Goal: Find specific page/section: Find specific page/section

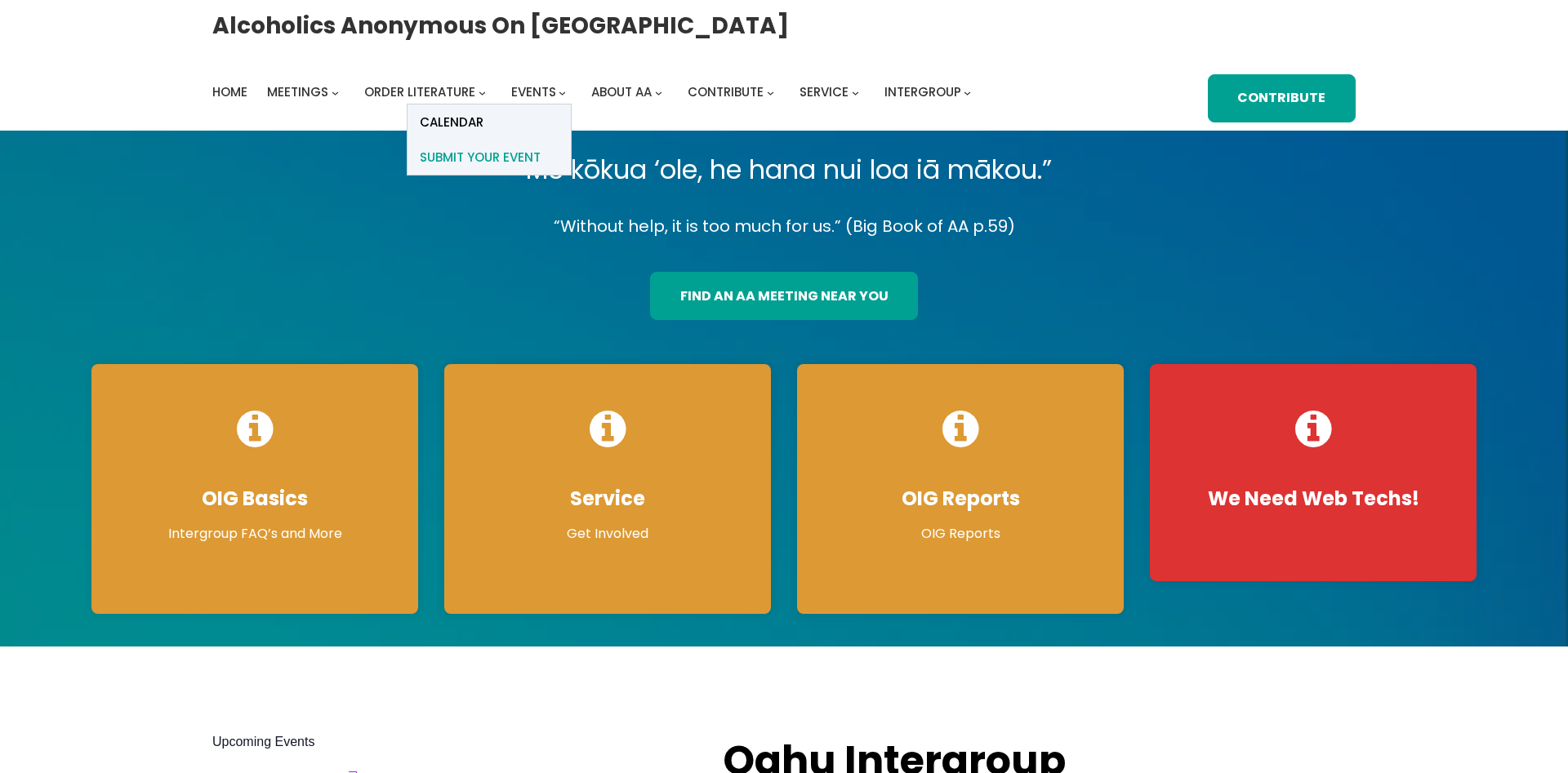
click at [514, 156] on span "Submit Your Event" at bounding box center [480, 157] width 121 height 23
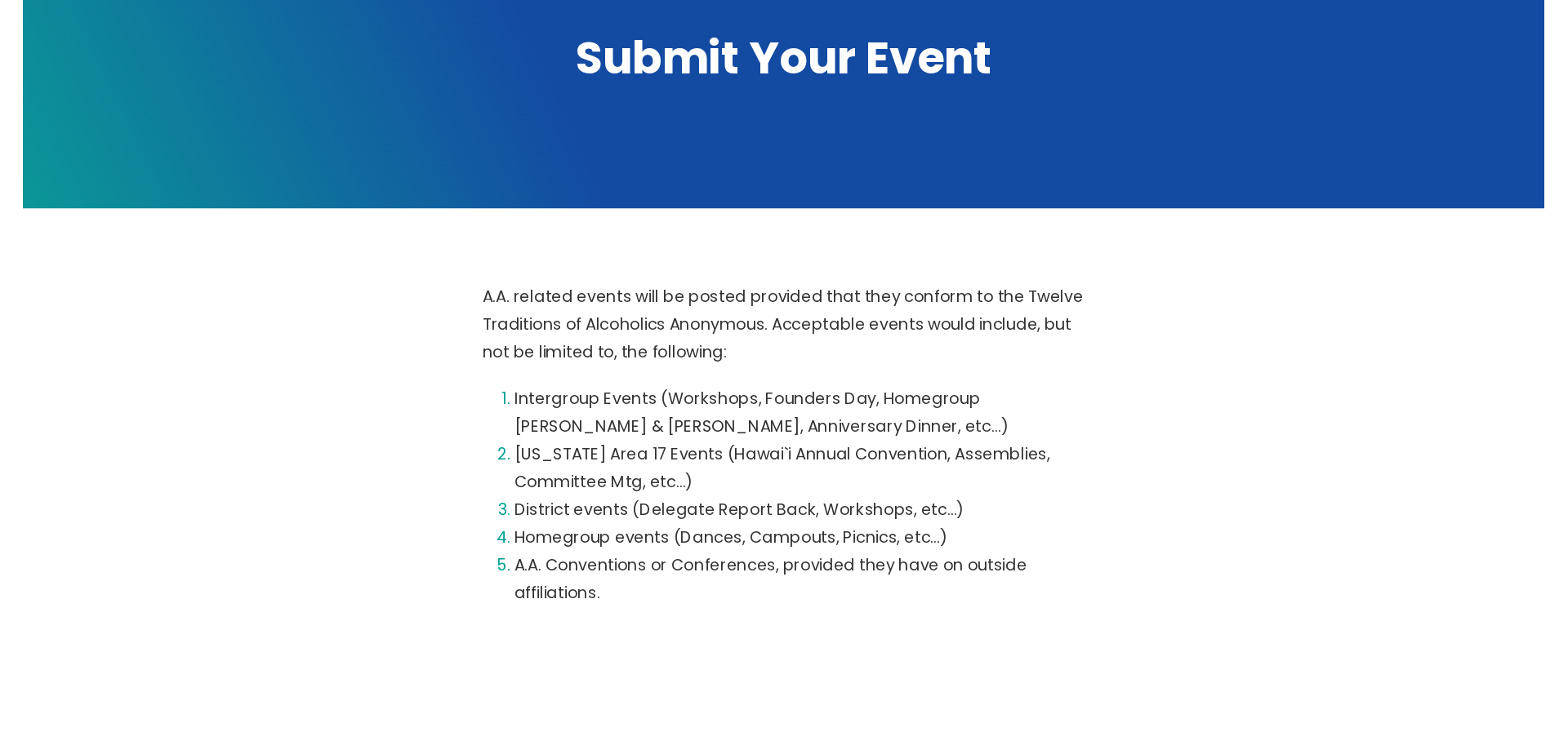
scroll to position [849, 0]
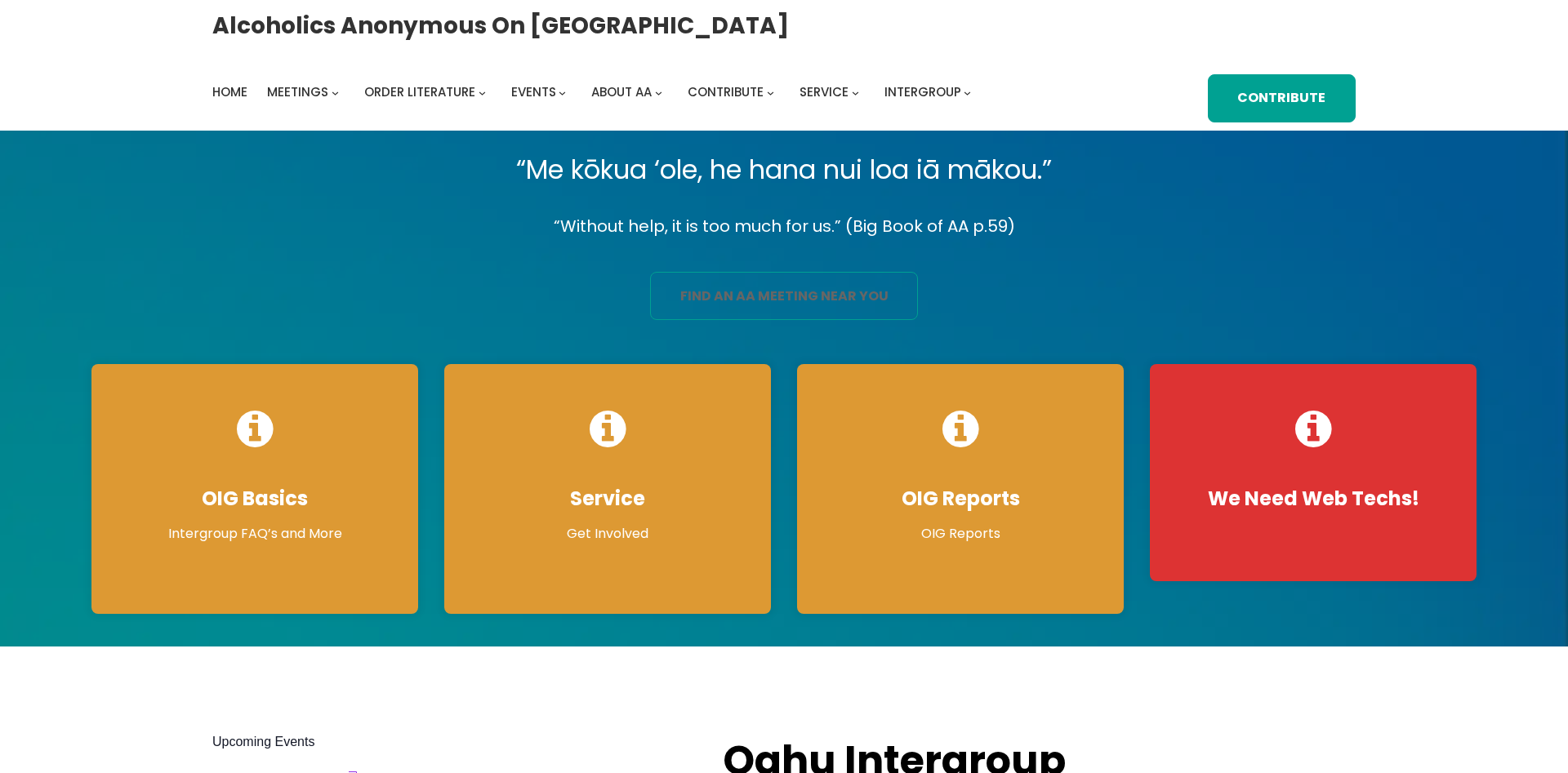
click at [728, 304] on link "find an aa meeting near you" at bounding box center [784, 295] width 268 height 48
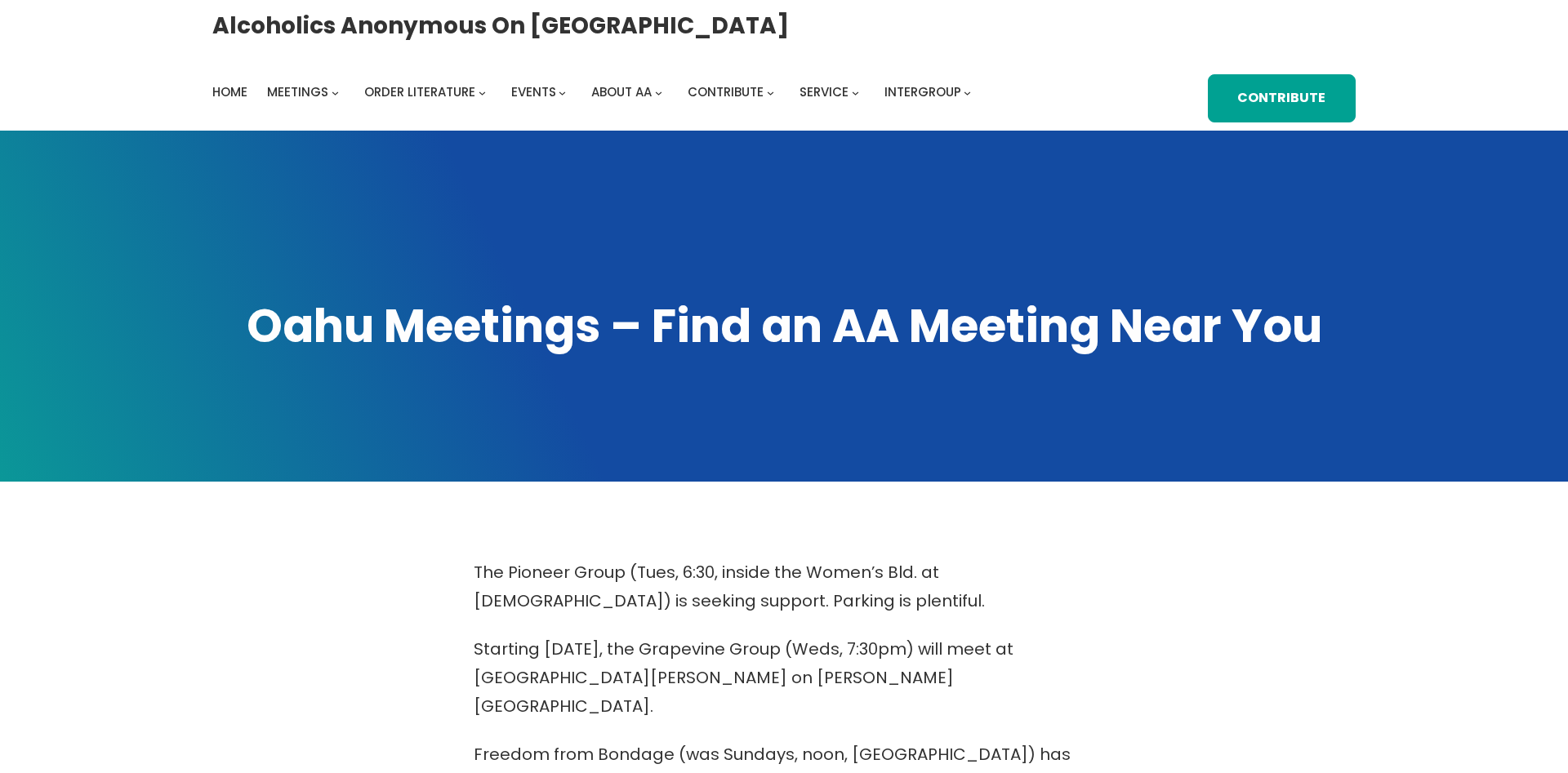
scroll to position [500, 0]
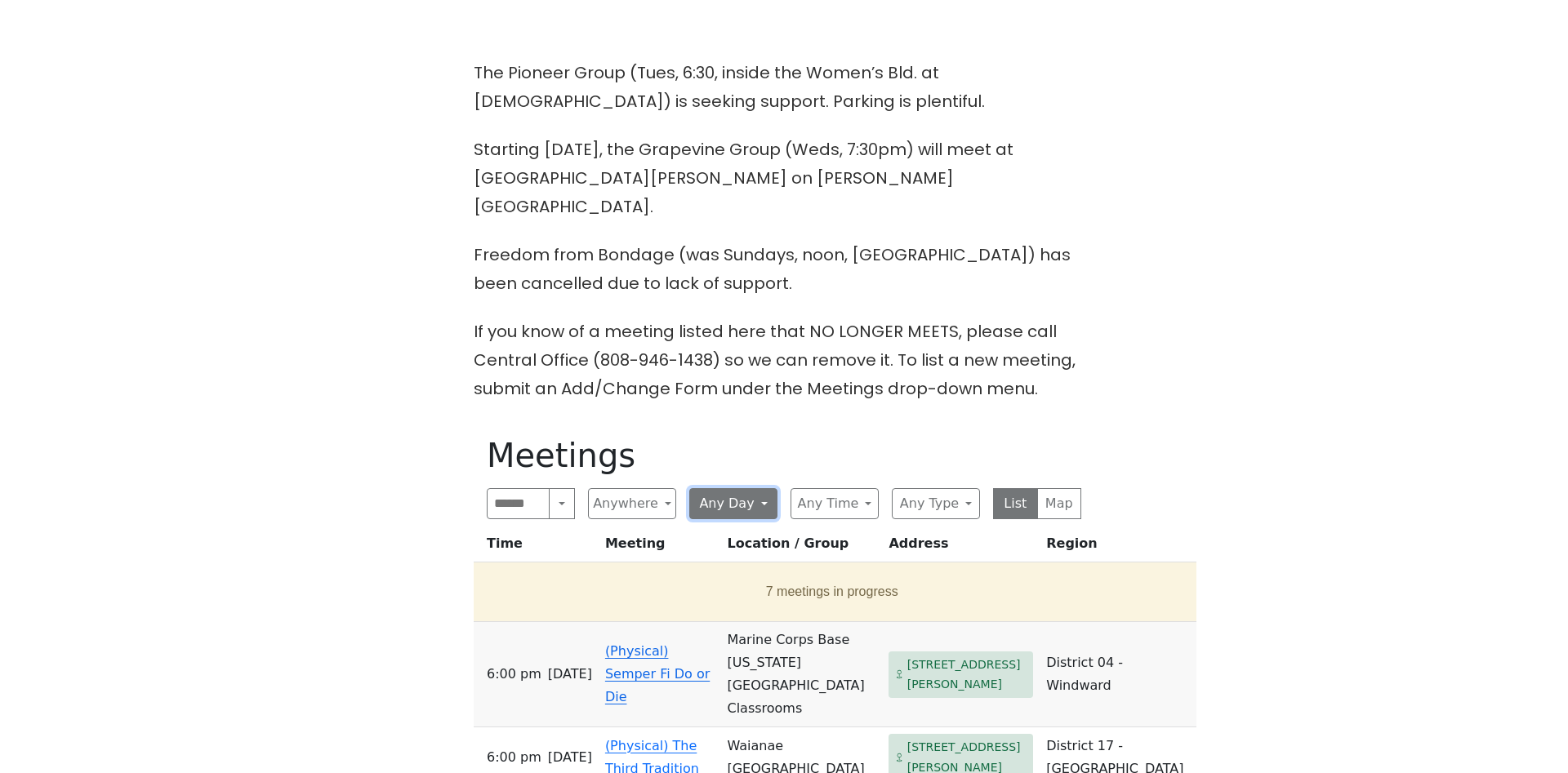
click at [745, 488] on button "Any Day" at bounding box center [733, 503] width 88 height 31
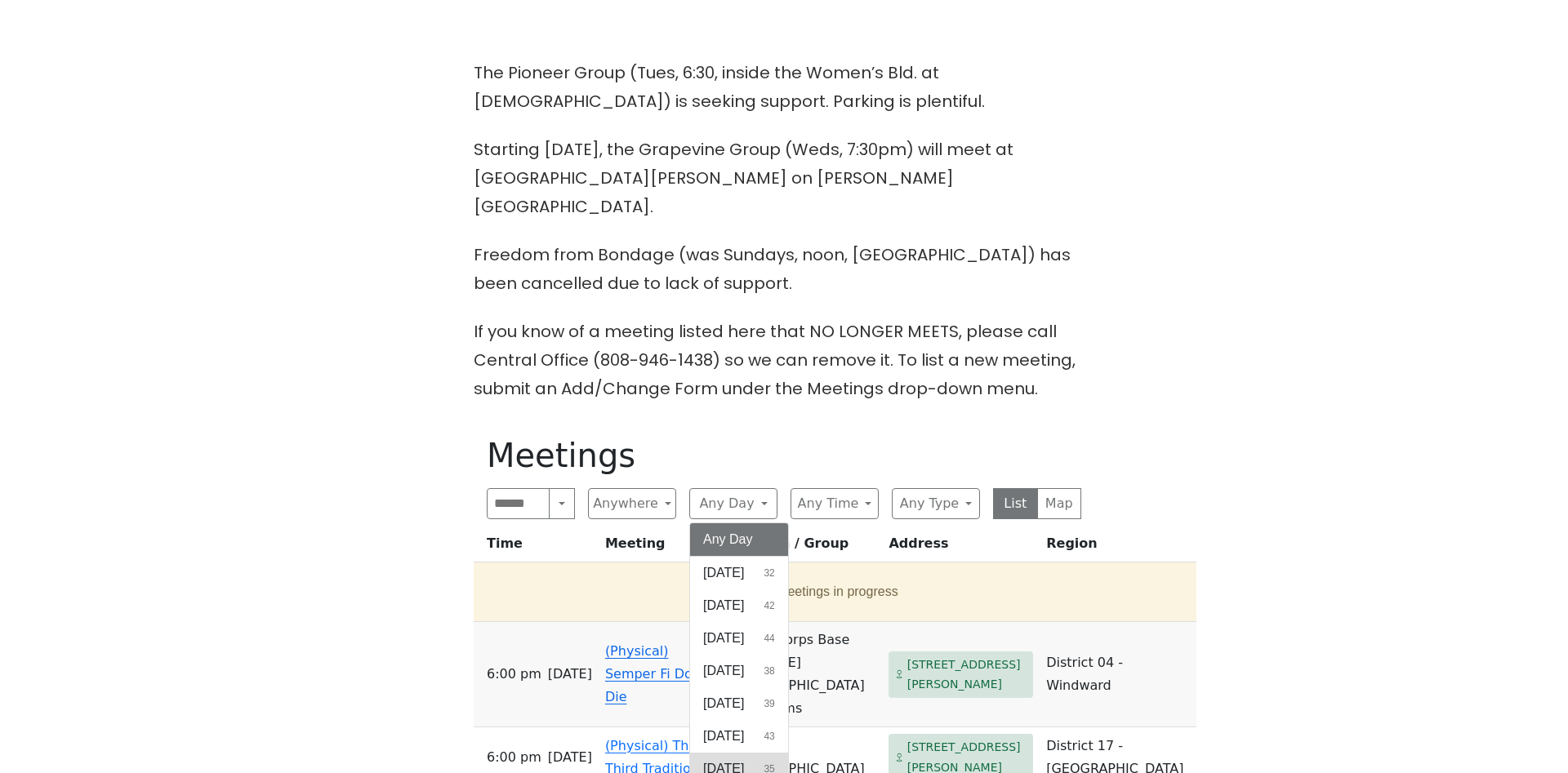
click at [718, 759] on span "Saturday" at bounding box center [724, 768] width 41 height 19
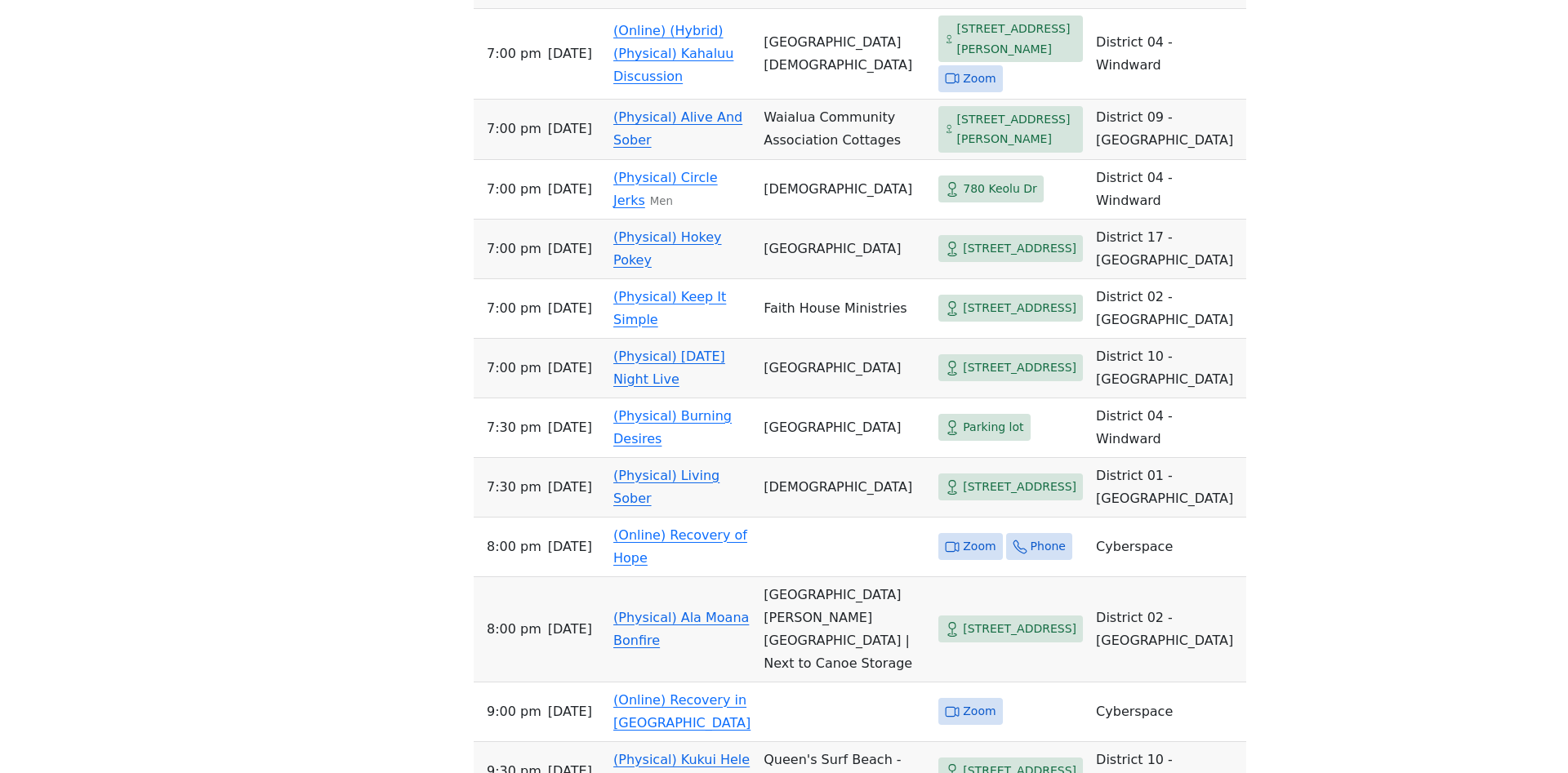
scroll to position [2831, 0]
